Goal: Task Accomplishment & Management: Use online tool/utility

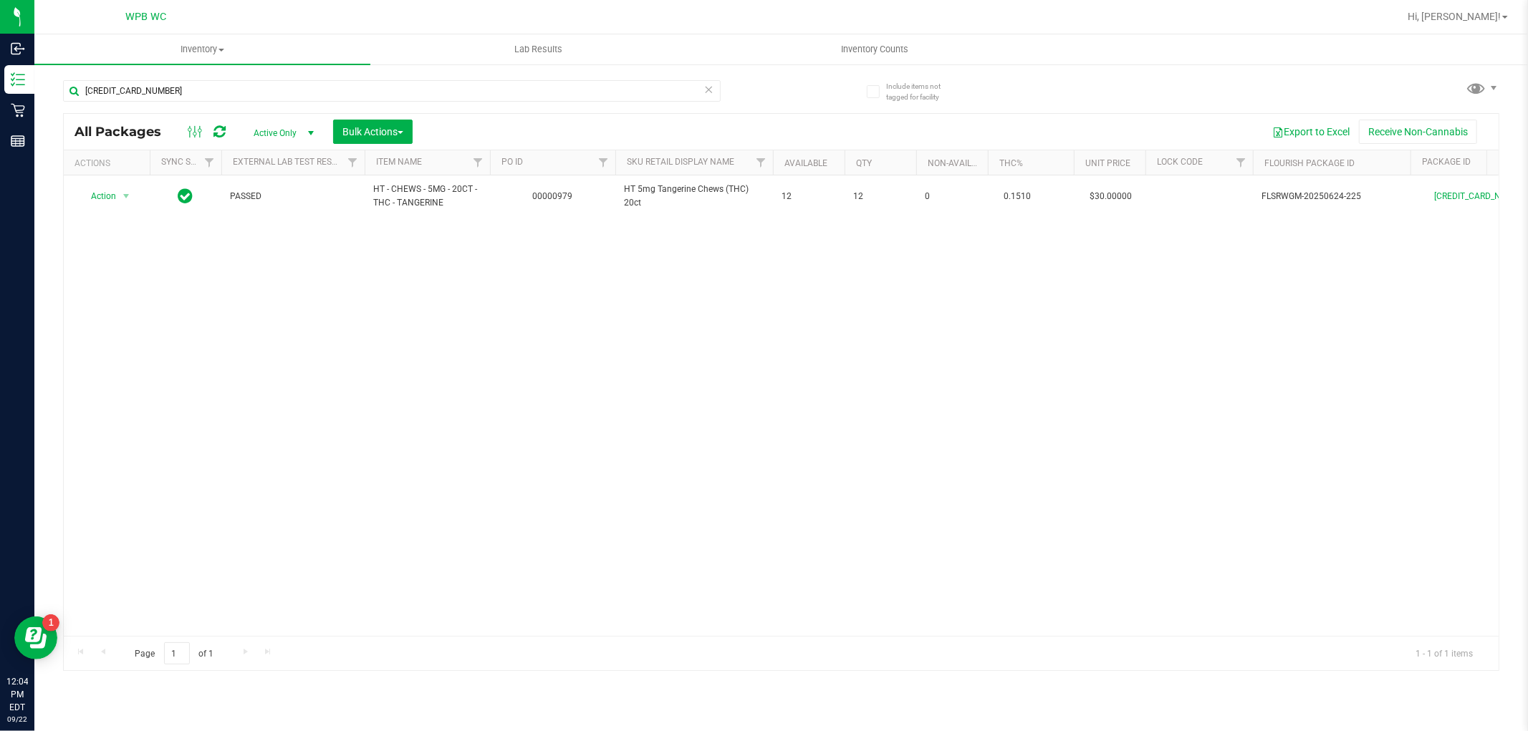
click at [203, 77] on div "[CREDIT_CARD_NUMBER]" at bounding box center [422, 90] width 718 height 46
click at [187, 95] on input "[CREDIT_CARD_NUMBER]" at bounding box center [391, 90] width 657 height 21
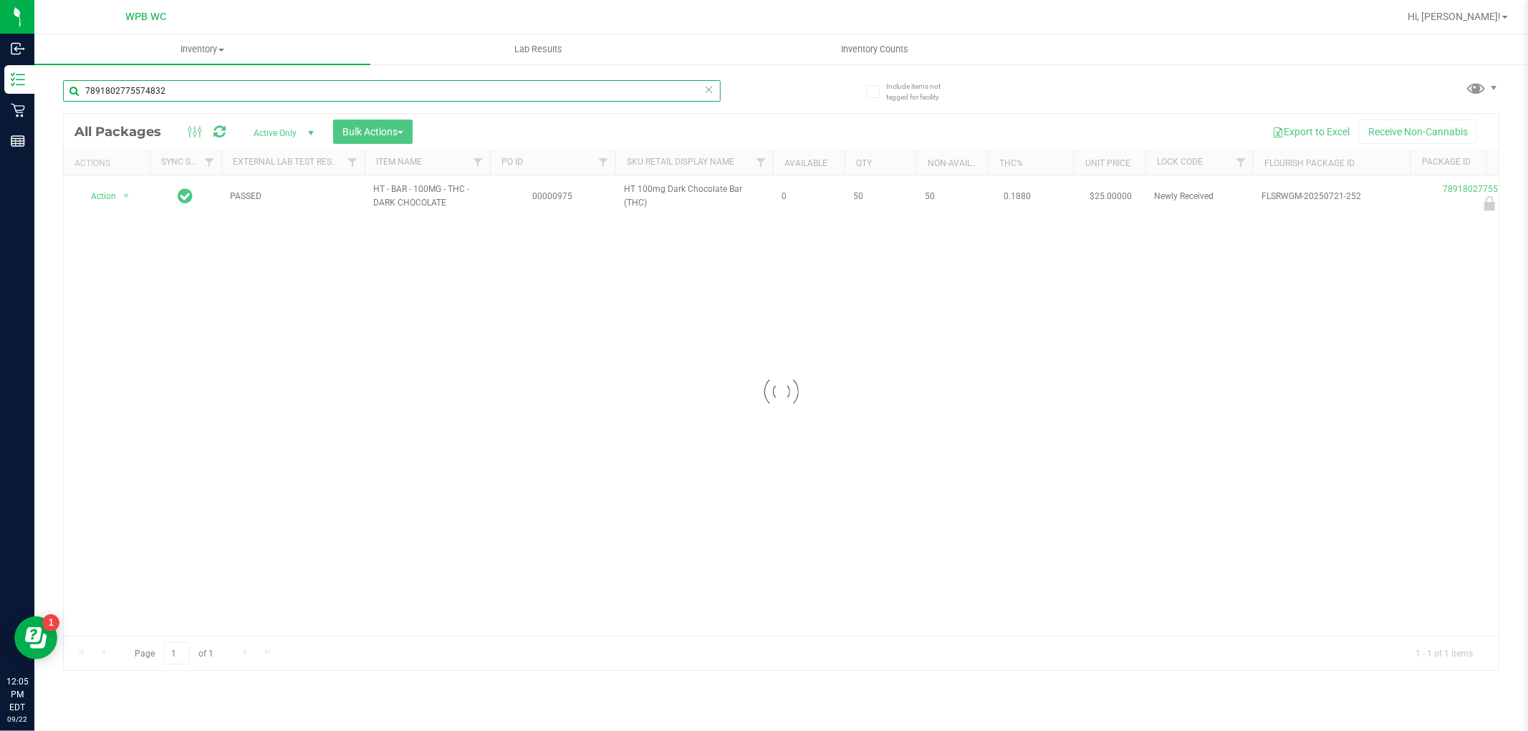
type input "7891802775574832"
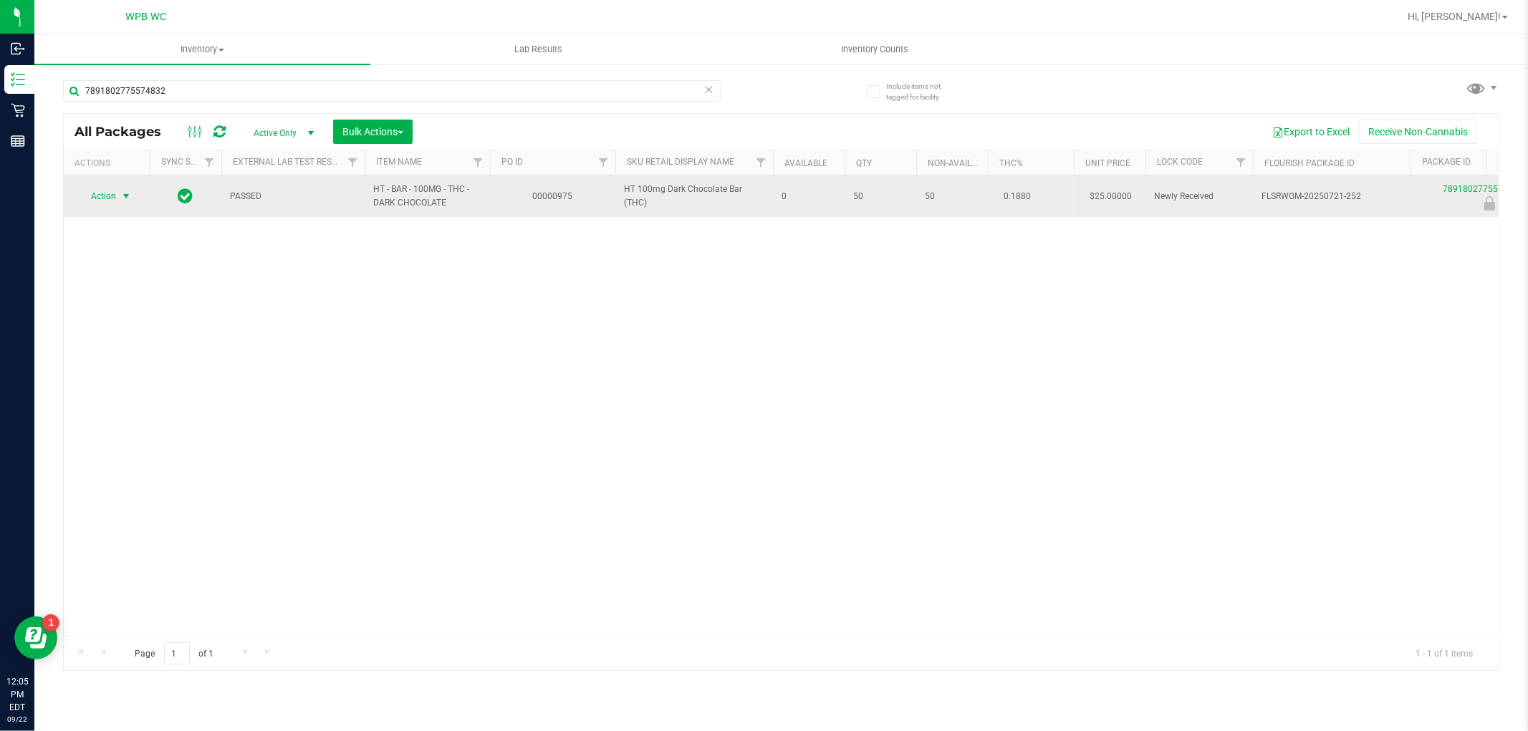
click at [120, 193] on span "select" at bounding box center [125, 195] width 11 height 11
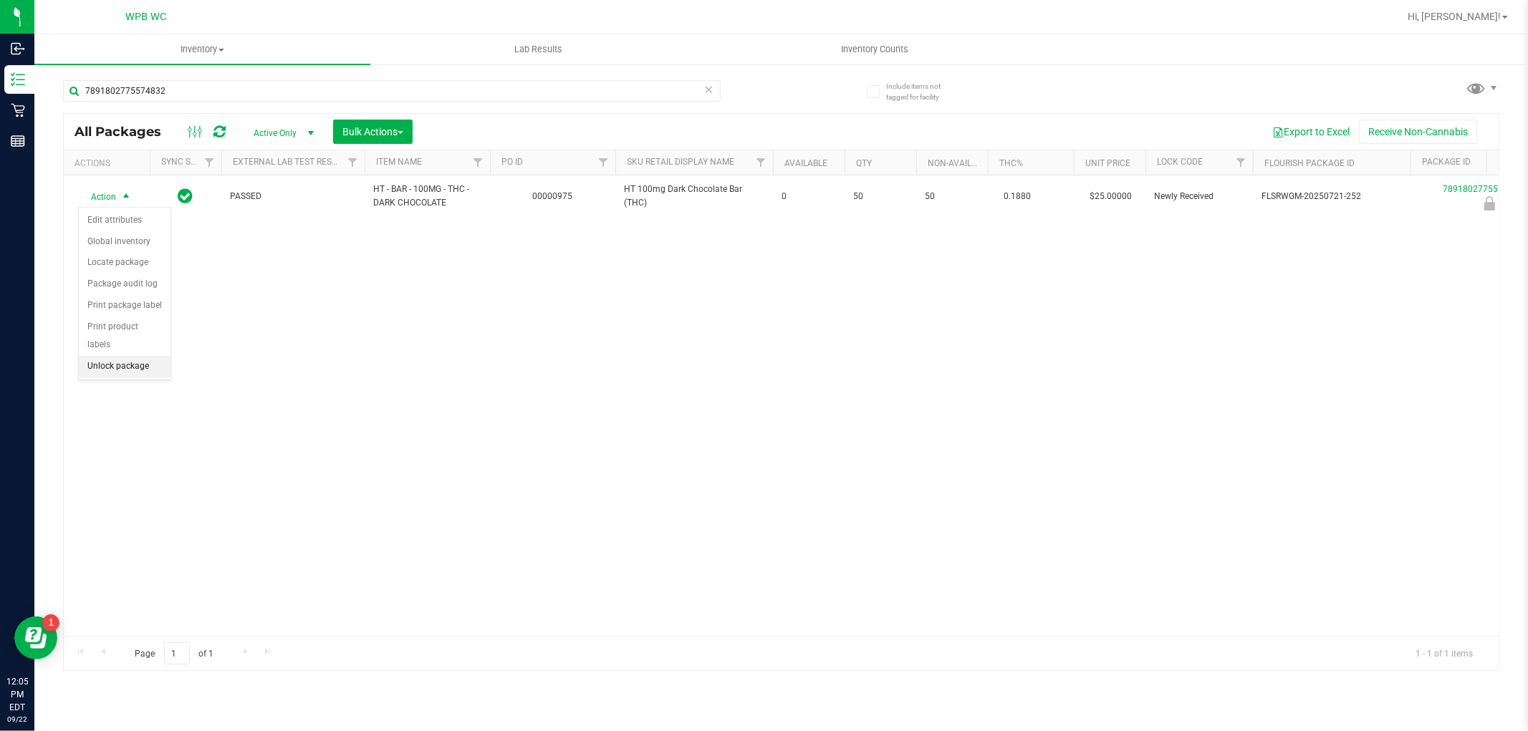
click at [122, 374] on li "Unlock package" at bounding box center [125, 366] width 92 height 21
